Goal: Share content

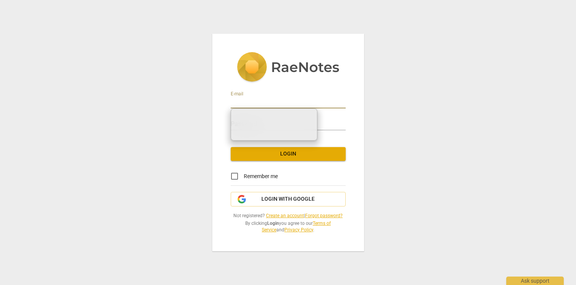
click at [268, 102] on input "email" at bounding box center [288, 102] width 115 height 11
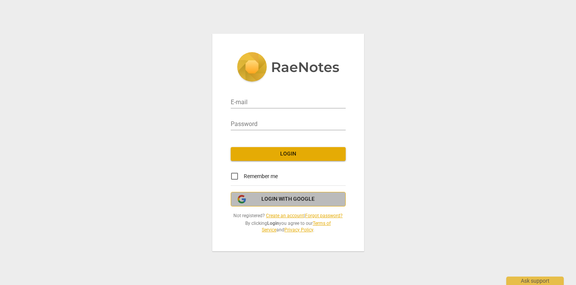
click at [278, 199] on span "Login with Google" at bounding box center [288, 200] width 53 height 8
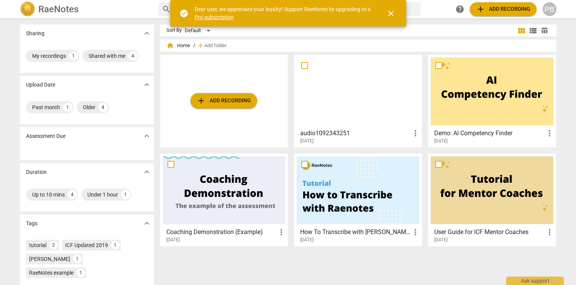
click at [550, 9] on div "PB" at bounding box center [550, 9] width 14 height 14
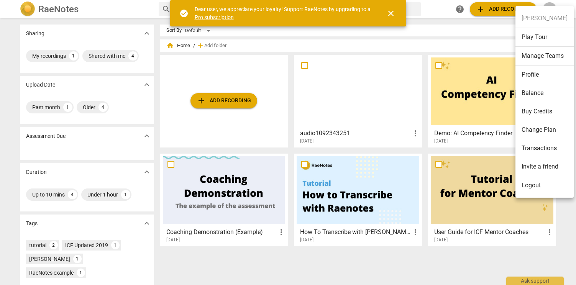
click at [530, 147] on li "Transactions" at bounding box center [545, 148] width 58 height 18
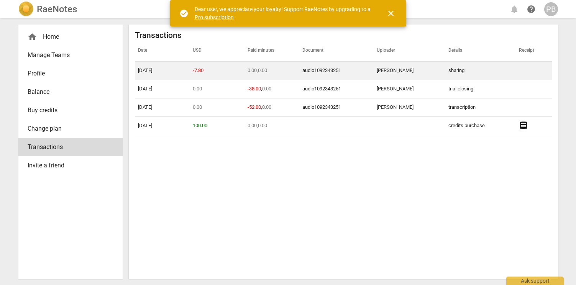
click at [321, 69] on link "audio1092343251" at bounding box center [322, 71] width 39 height 6
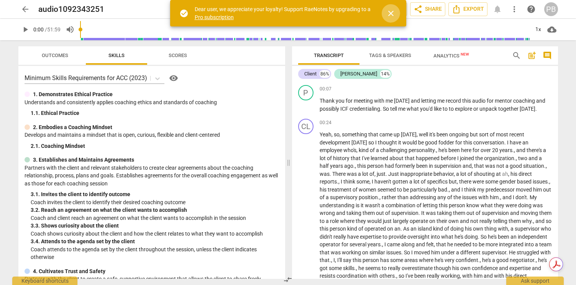
click at [390, 13] on span "close" at bounding box center [391, 13] width 9 height 9
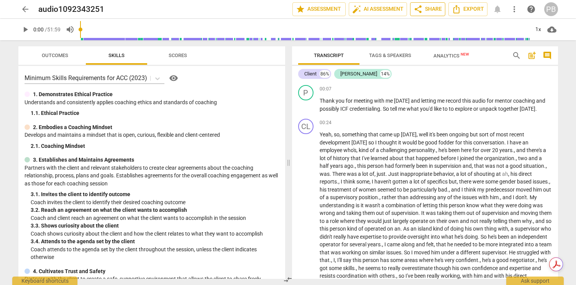
click at [436, 5] on span "share Share" at bounding box center [428, 9] width 28 height 9
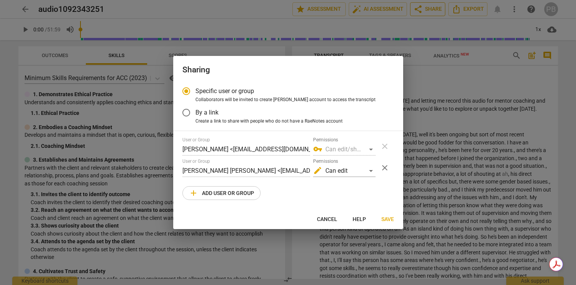
radio input "false"
